Goal: Check status: Check status

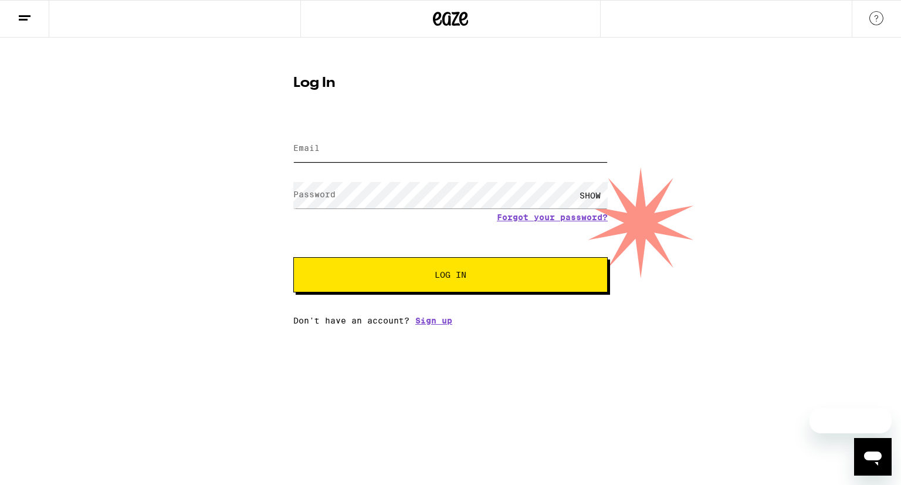
type input "[EMAIL_ADDRESS][DOMAIN_NAME]"
click at [401, 272] on span "Log In" at bounding box center [450, 275] width 219 height 8
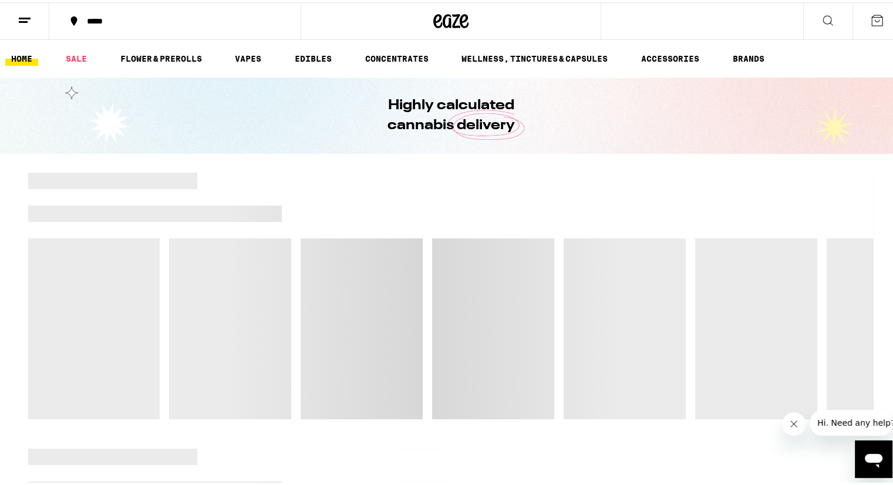
click at [15, 13] on button at bounding box center [24, 19] width 49 height 37
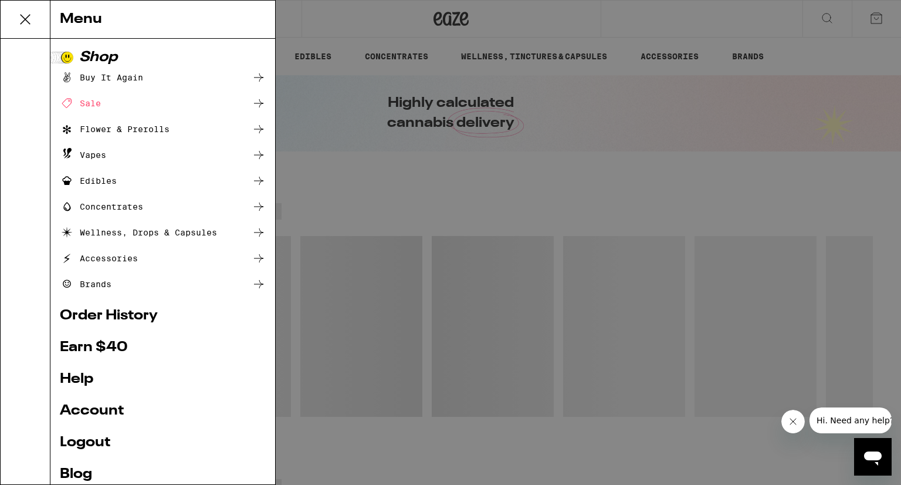
click at [118, 418] on link "Account" at bounding box center [163, 411] width 206 height 14
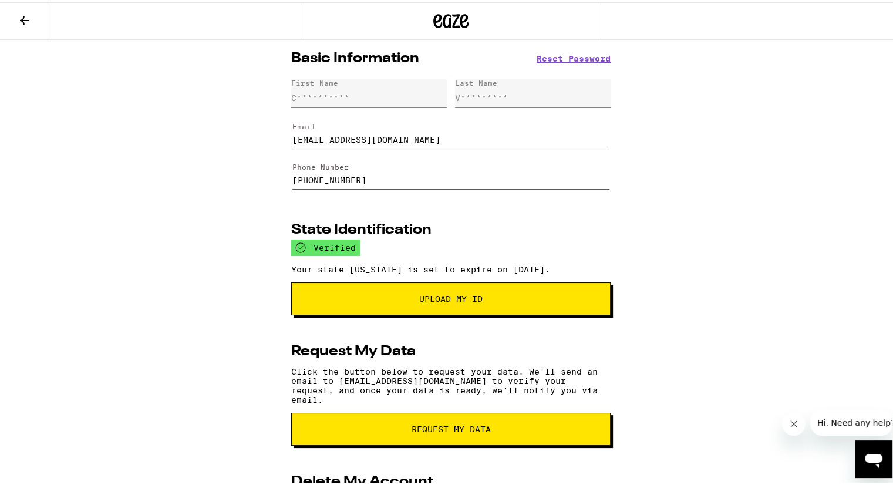
click at [21, 13] on icon at bounding box center [25, 18] width 14 height 14
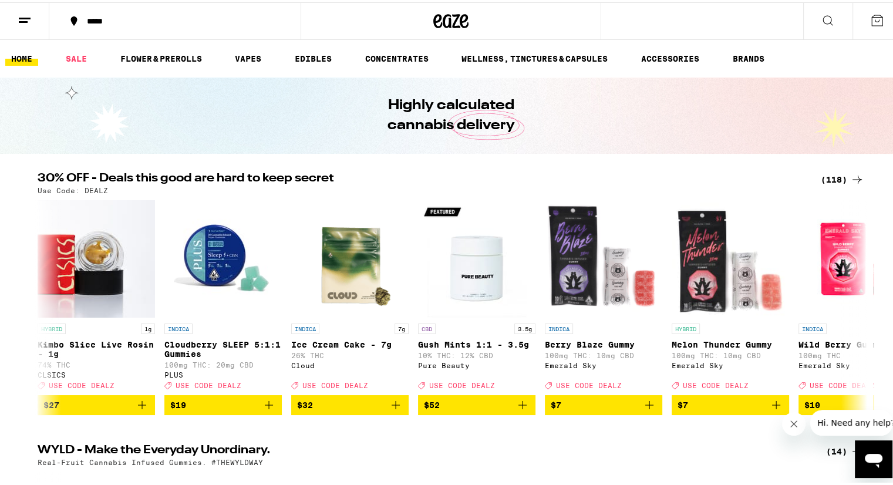
click at [16, 20] on button at bounding box center [24, 19] width 49 height 37
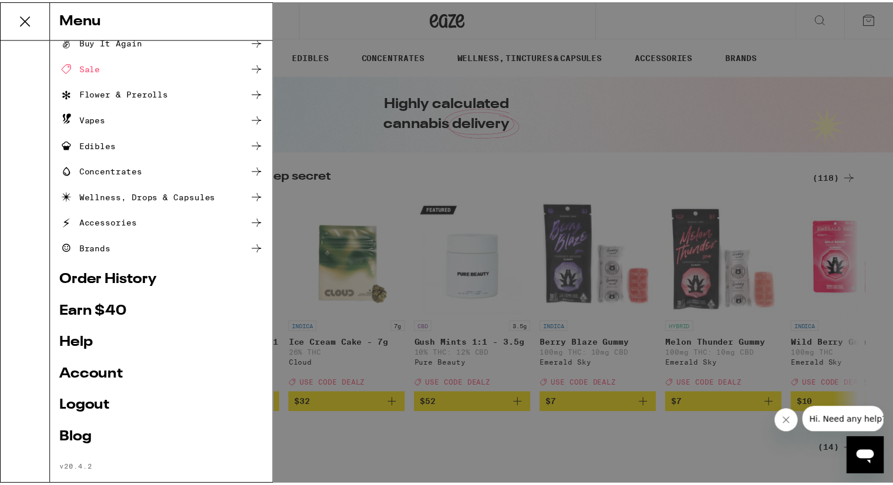
scroll to position [54, 0]
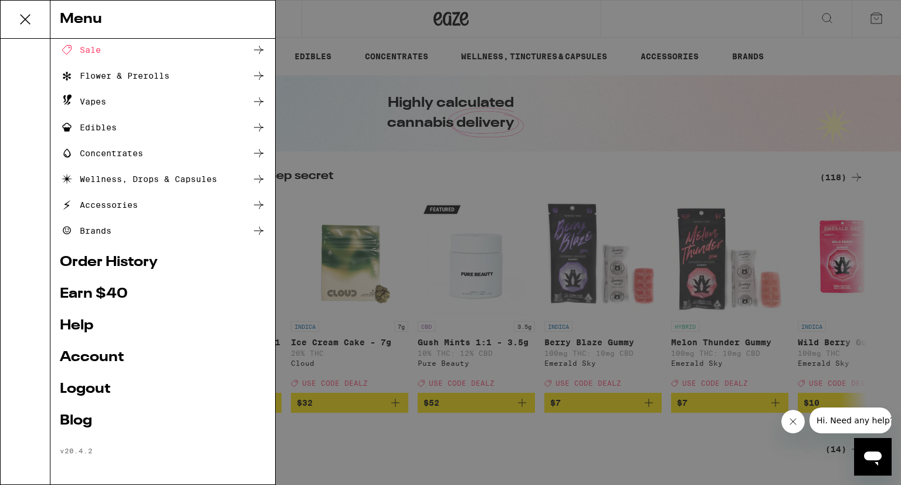
click at [107, 266] on link "Order History" at bounding box center [163, 262] width 206 height 14
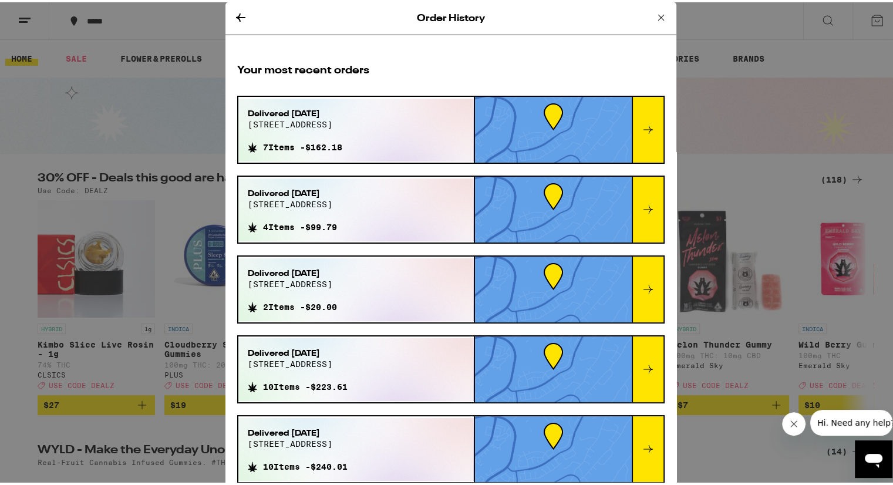
drag, startPoint x: 652, startPoint y: 13, endPoint x: 653, endPoint y: 3, distance: 10.6
click at [654, 14] on icon at bounding box center [661, 15] width 14 height 14
